Goal: Task Accomplishment & Management: Use online tool/utility

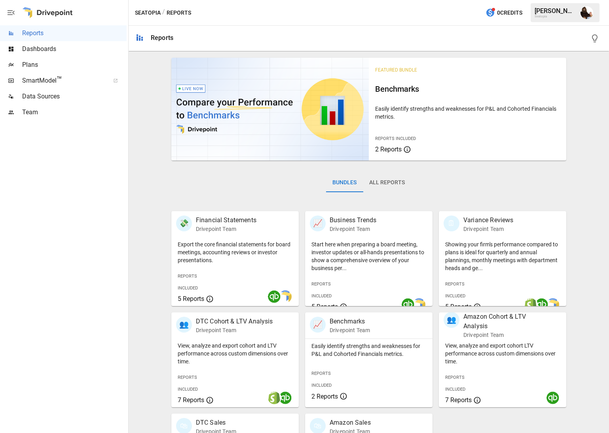
click at [52, 60] on span "Plans" at bounding box center [74, 64] width 104 height 9
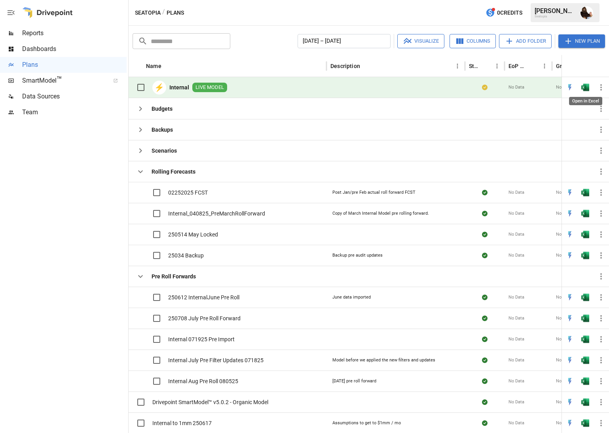
click at [587, 87] on img "Open in Excel" at bounding box center [585, 87] width 8 height 8
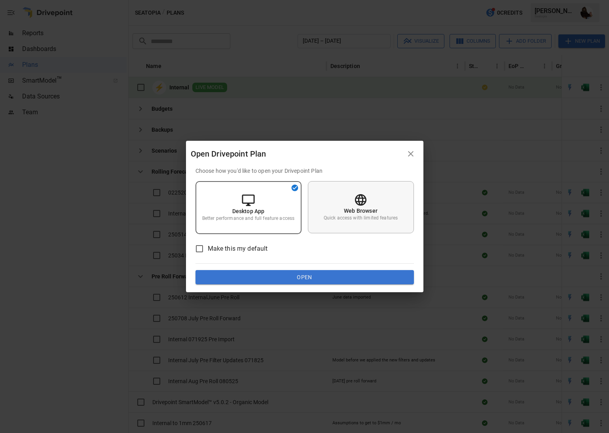
click at [339, 202] on div "Web Browser Quick access with limited features" at bounding box center [361, 207] width 106 height 52
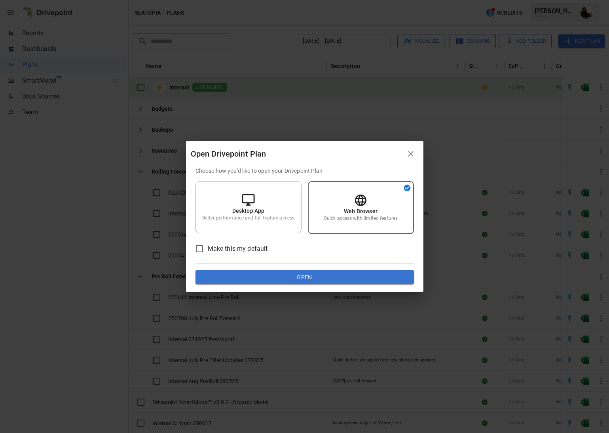
click at [302, 279] on button "Open" at bounding box center [304, 277] width 218 height 14
